Goal: Task Accomplishment & Management: Manage account settings

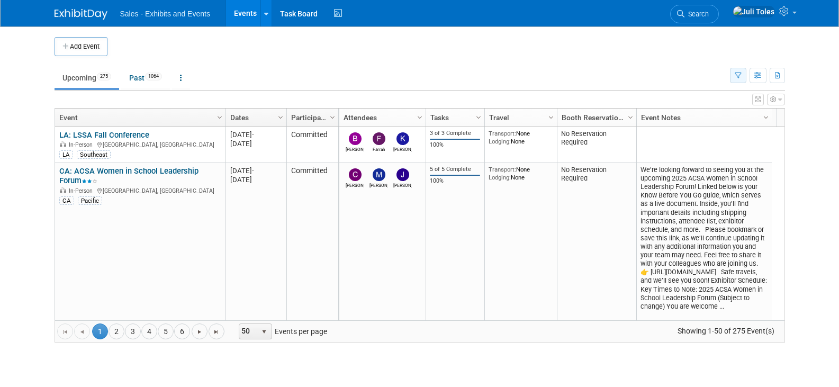
click at [740, 77] on icon "button" at bounding box center [737, 75] width 7 height 7
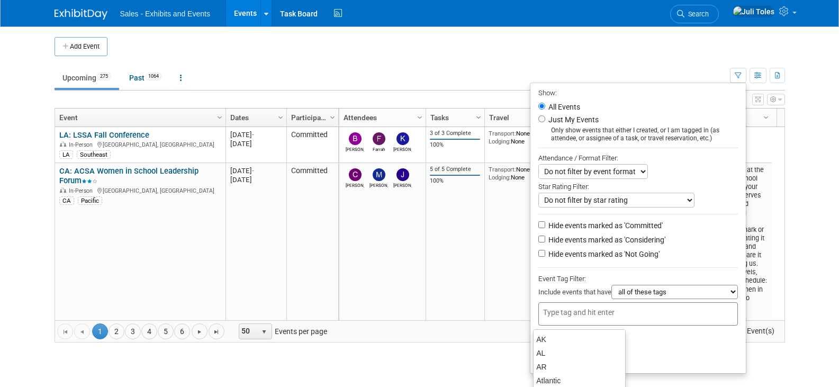
click at [608, 311] on input "text" at bounding box center [585, 312] width 85 height 11
type input "ca"
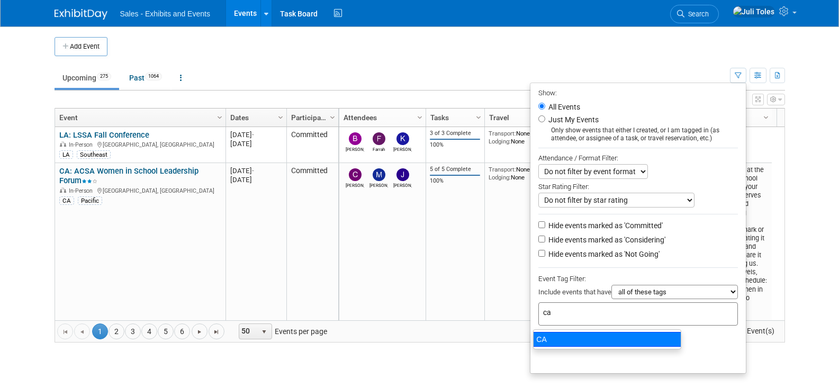
click at [543, 340] on div "CA" at bounding box center [607, 339] width 148 height 15
type input "CA"
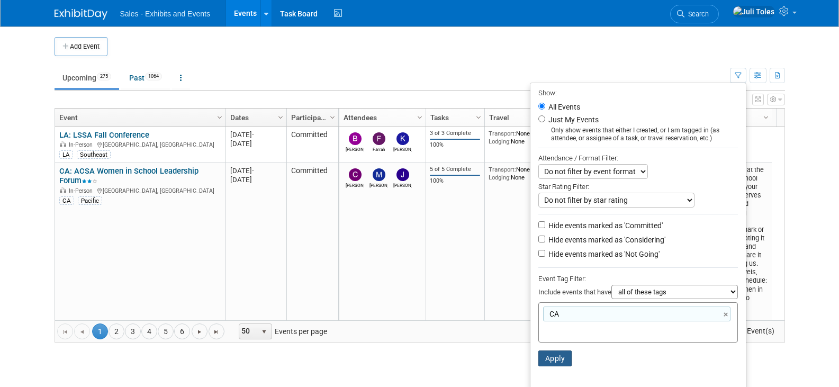
click at [544, 358] on button "Apply" at bounding box center [555, 358] width 34 height 16
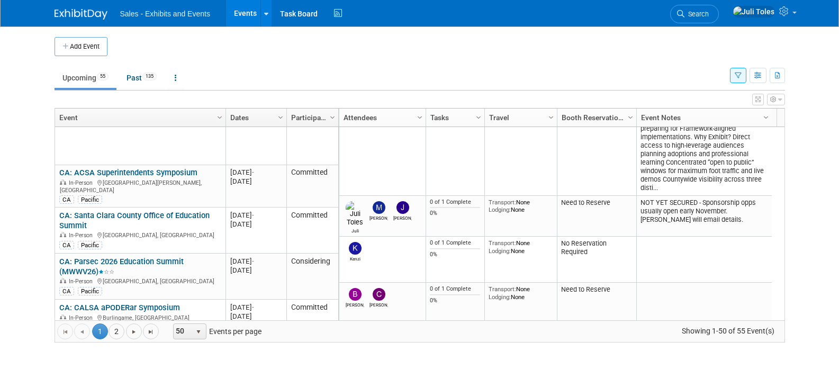
scroll to position [2275, 0]
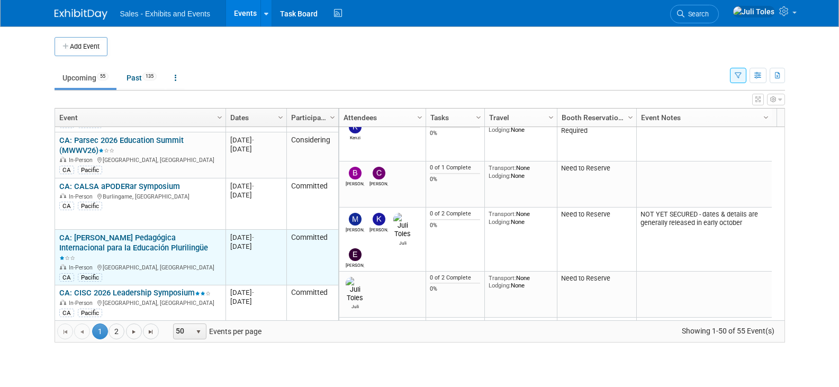
click at [105, 233] on link "CA: [PERSON_NAME] Pedagógica Internacional para la Educación Plurilingüe" at bounding box center [133, 248] width 149 height 30
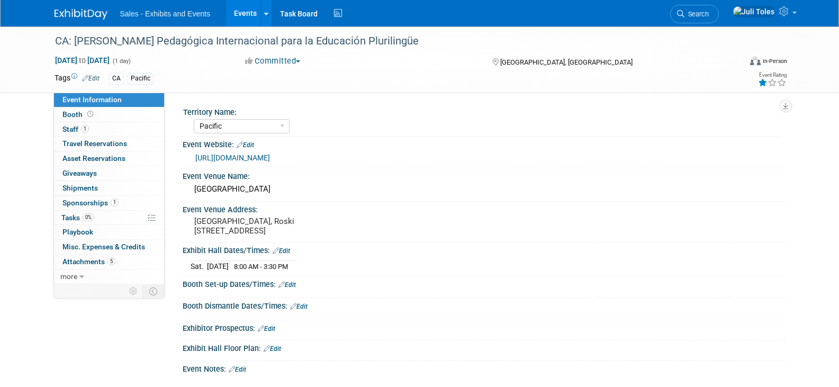
select select "Pacific"
click at [74, 126] on span "Staff 1" at bounding box center [75, 129] width 26 height 8
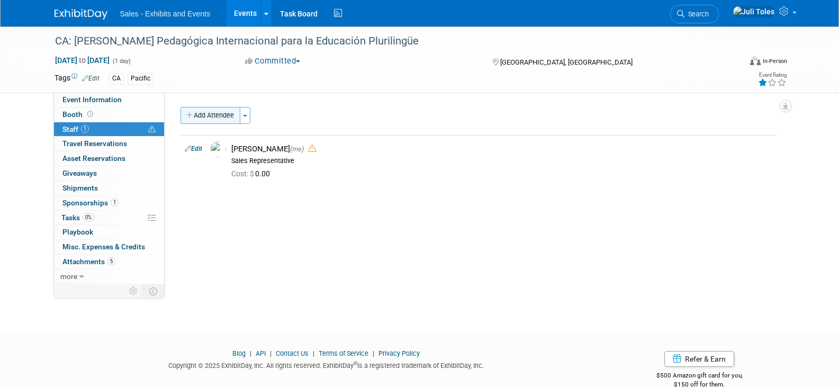
click at [208, 110] on button "Add Attendee" at bounding box center [210, 115] width 60 height 17
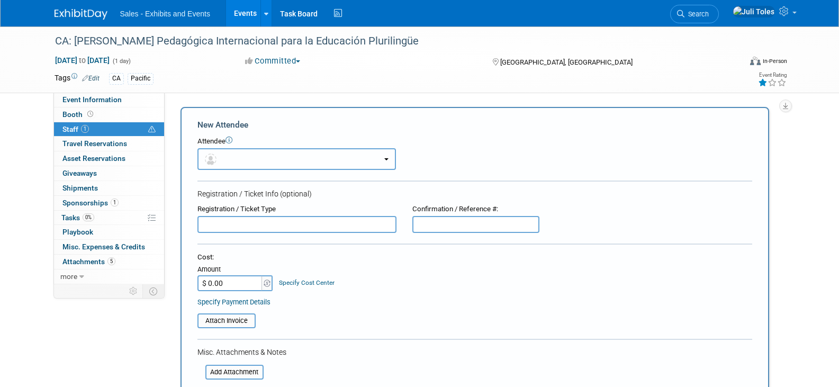
click at [238, 161] on button "button" at bounding box center [296, 159] width 198 height 22
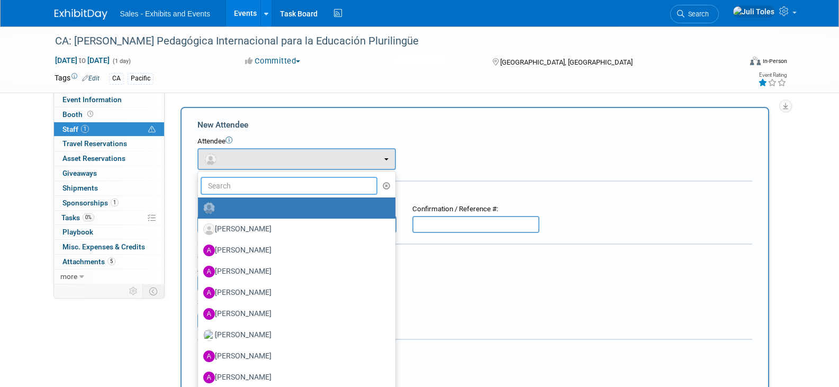
click at [235, 188] on input "text" at bounding box center [289, 186] width 177 height 18
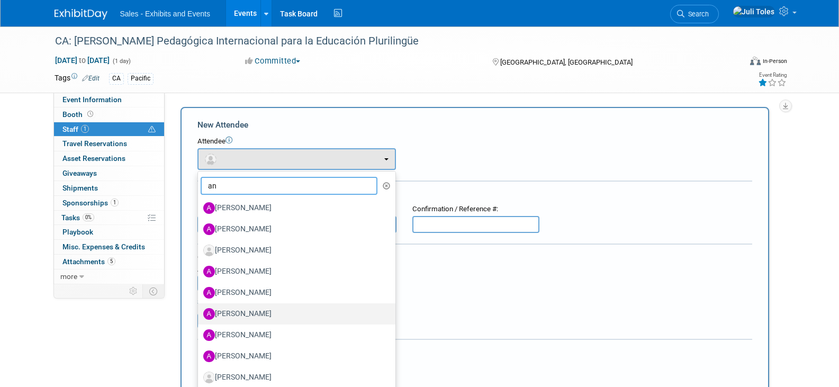
type input "an"
click at [236, 310] on label "Andres Gorbea" at bounding box center [293, 313] width 181 height 17
click at [199, 310] on input "Andres Gorbea" at bounding box center [196, 312] width 7 height 7
select select "3fe264fb-9342-46d1-ae5c-72e21ac6857e"
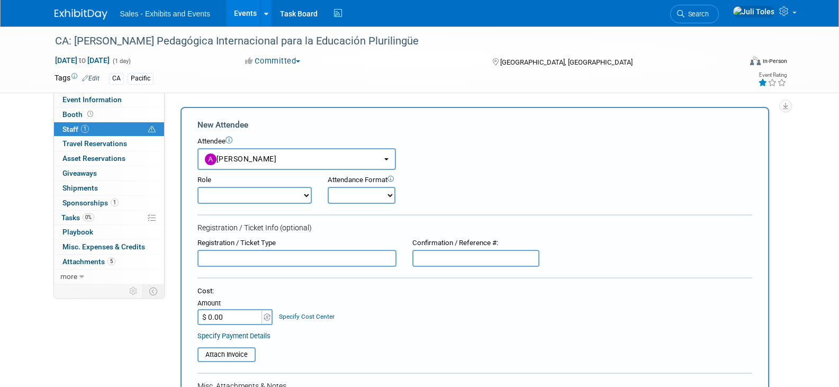
click at [281, 194] on select "Author Demonstrator Host Planner Presenter Product Rep Sales Representative" at bounding box center [254, 195] width 114 height 17
select select "4"
click at [197, 187] on select "Author Demonstrator Host Planner Presenter Product Rep Sales Representative" at bounding box center [254, 195] width 114 height 17
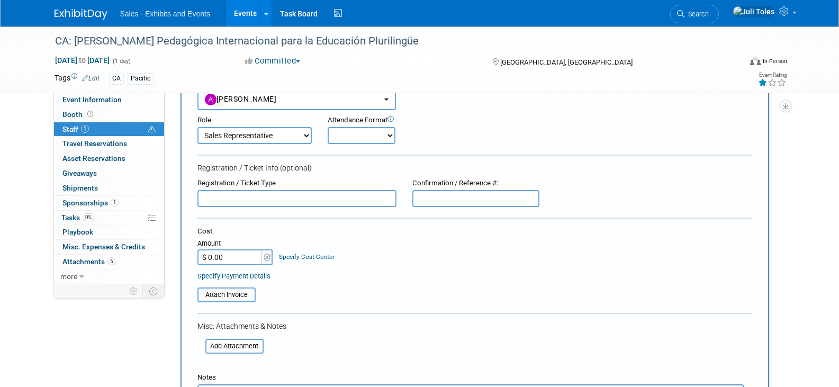
scroll to position [53, 0]
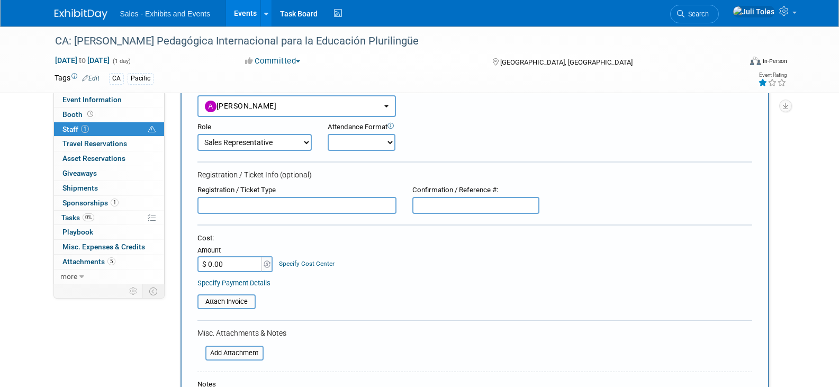
click at [349, 138] on select "Onsite Remote" at bounding box center [362, 142] width 68 height 17
select select "1"
click at [328, 134] on select "Onsite Remote" at bounding box center [362, 142] width 68 height 17
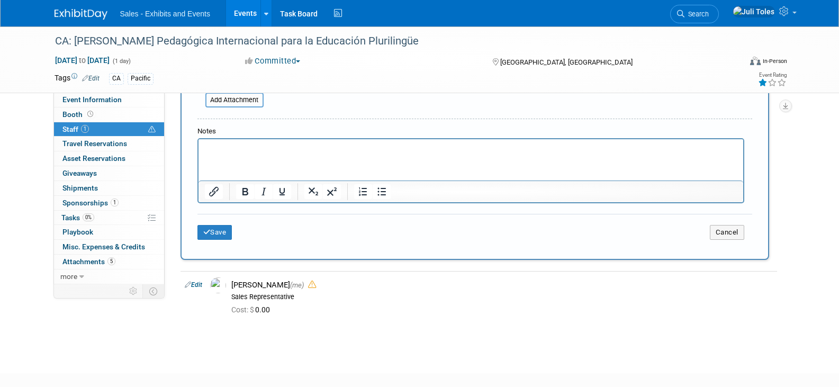
scroll to position [317, 0]
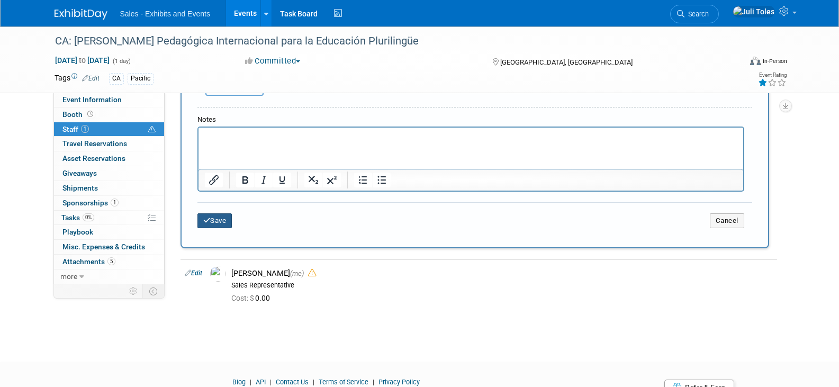
click at [222, 227] on button "Save" at bounding box center [214, 220] width 35 height 15
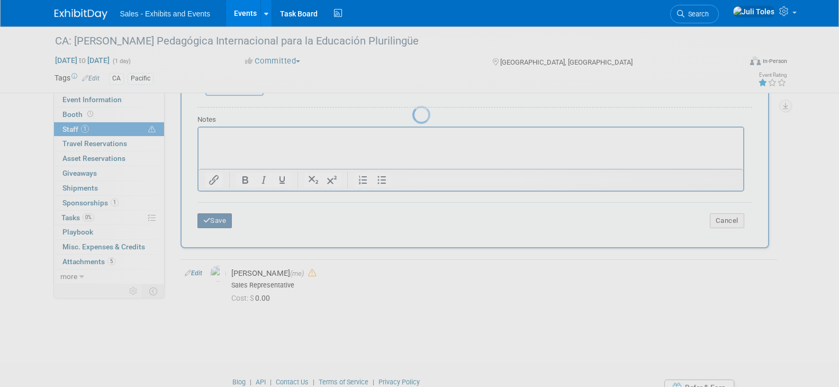
scroll to position [20, 0]
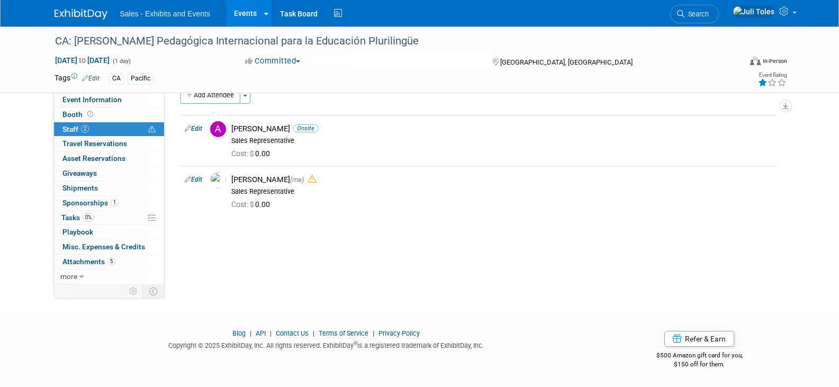
click at [83, 7] on link at bounding box center [87, 9] width 66 height 8
